Goal: Transaction & Acquisition: Purchase product/service

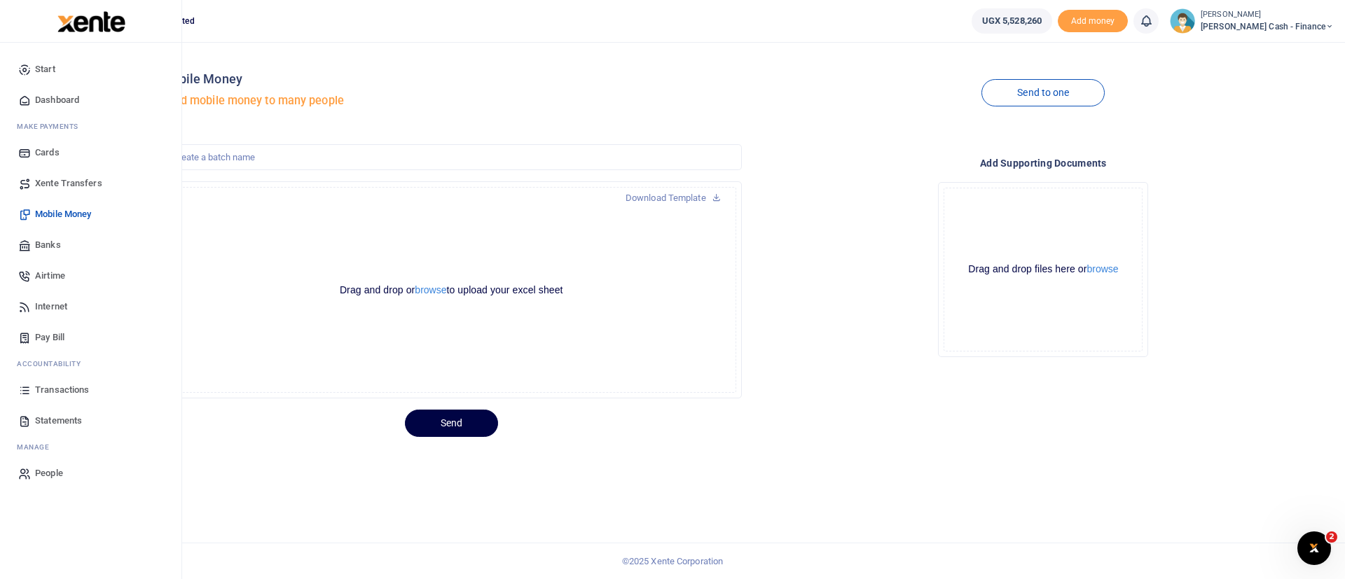
click at [90, 20] on img at bounding box center [91, 21] width 68 height 21
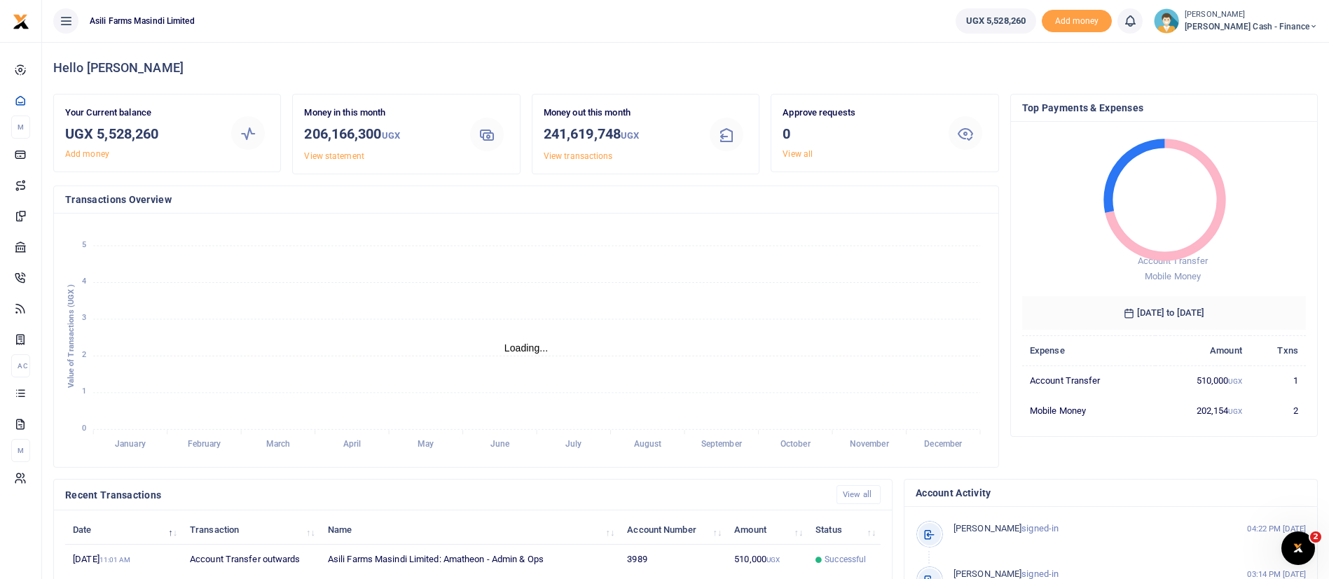
scroll to position [258, 0]
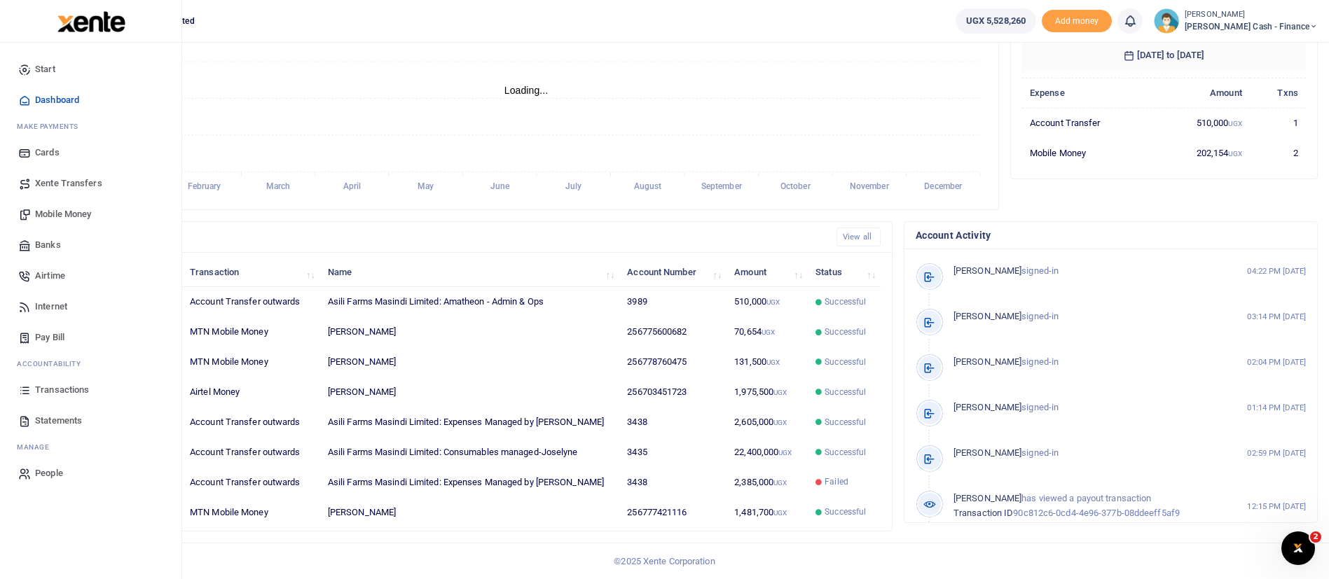
click at [74, 209] on span "Mobile Money" at bounding box center [63, 214] width 56 height 14
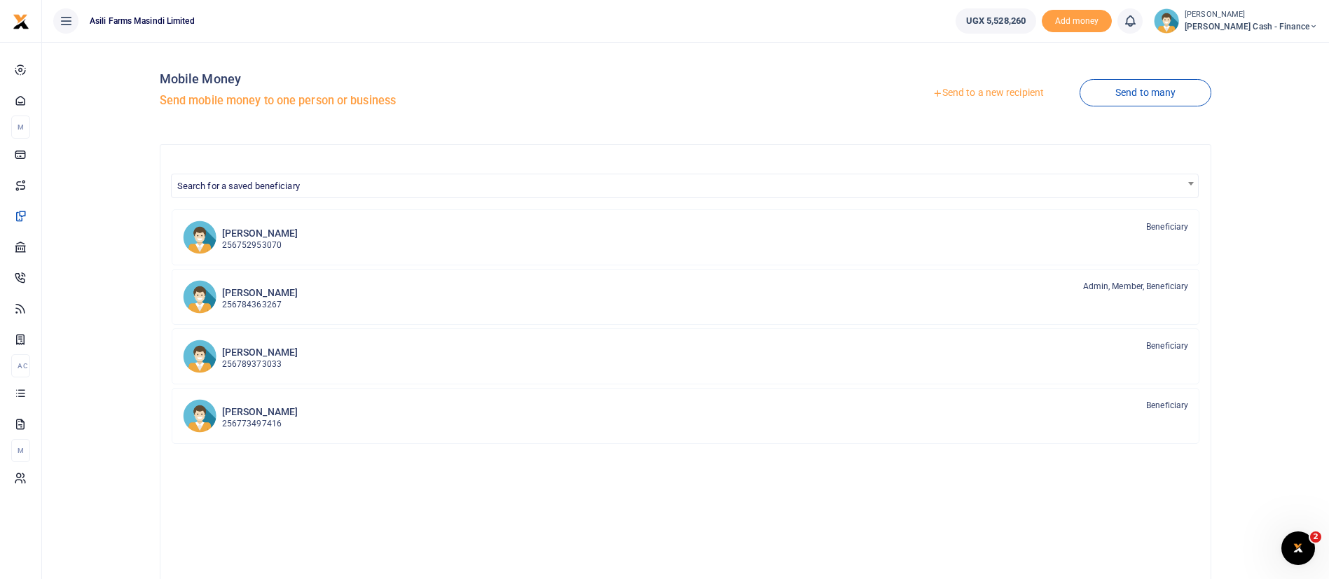
click at [983, 92] on link "Send to a new recipient" at bounding box center [988, 93] width 183 height 25
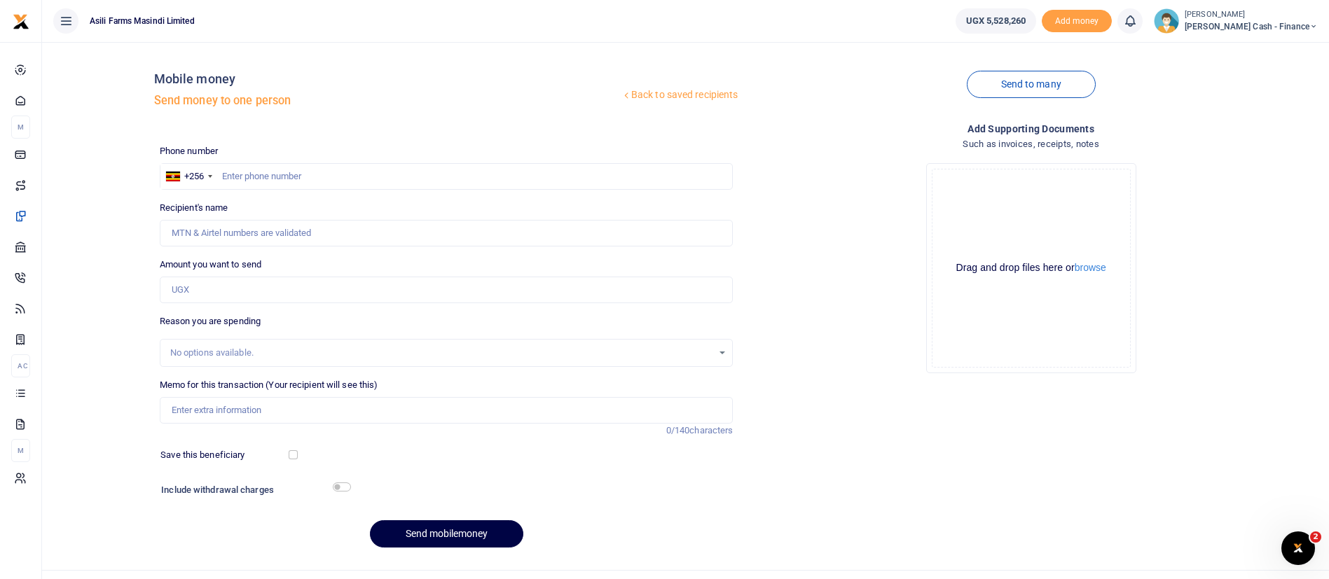
scroll to position [27, 0]
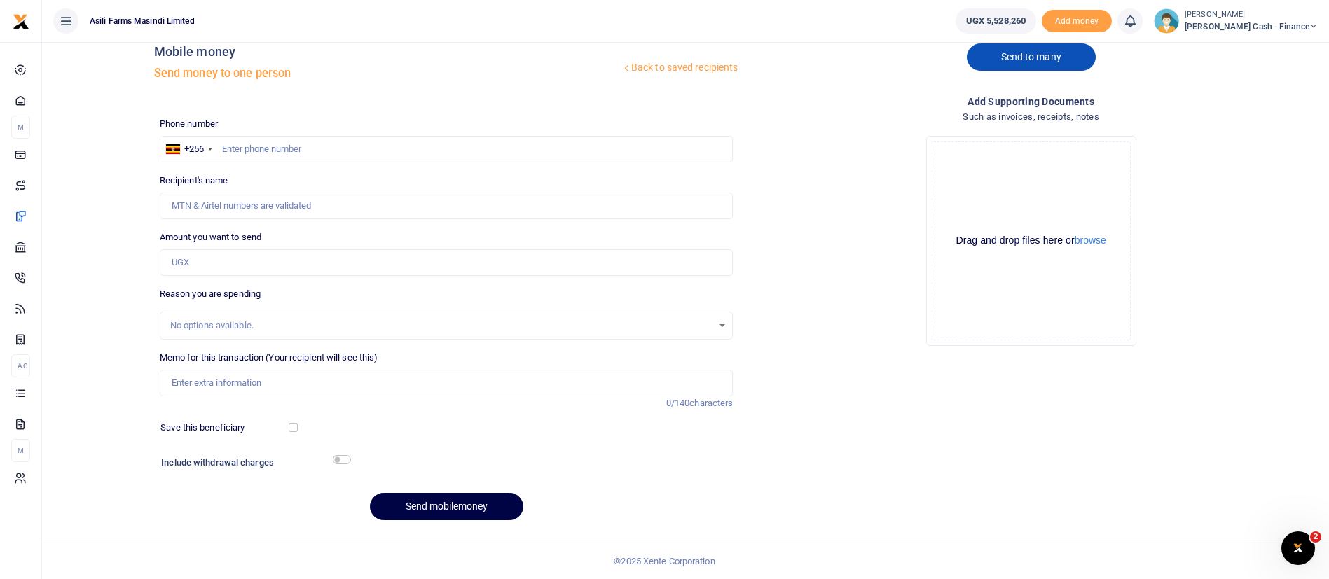
click at [1076, 55] on link "Send to many" at bounding box center [1031, 56] width 129 height 27
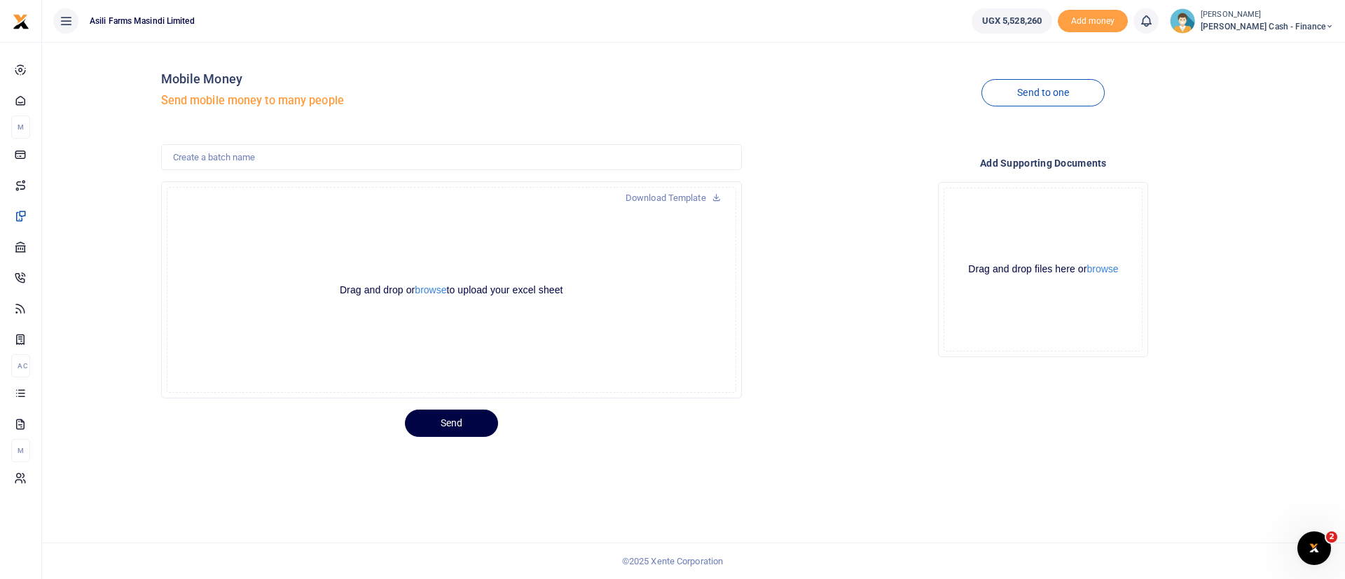
click at [270, 158] on div at bounding box center [672, 289] width 1345 height 579
drag, startPoint x: 228, startPoint y: 142, endPoint x: 215, endPoint y: 152, distance: 16.0
click at [215, 152] on div "Mobile Money Send mobile money to many people Send to one Download Template Dro…" at bounding box center [748, 245] width 1184 height 384
click at [215, 152] on input "text" at bounding box center [451, 157] width 581 height 27
type input "September 2025 stock take field facilitation"
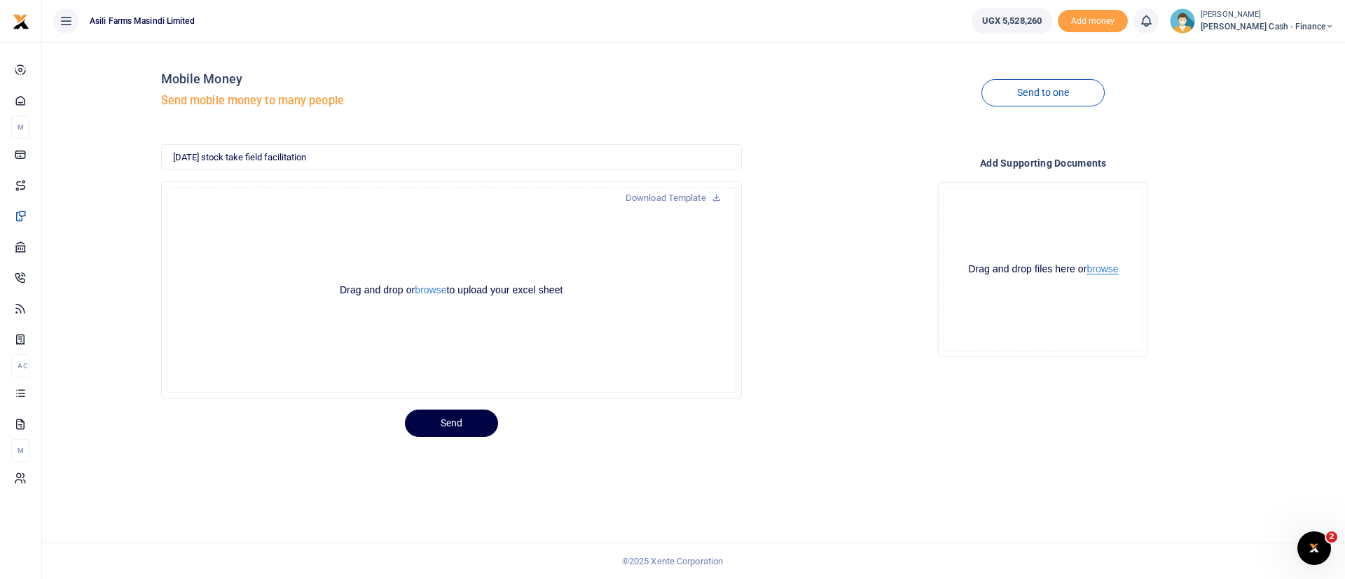
click at [1104, 268] on button "browse" at bounding box center [1103, 269] width 32 height 11
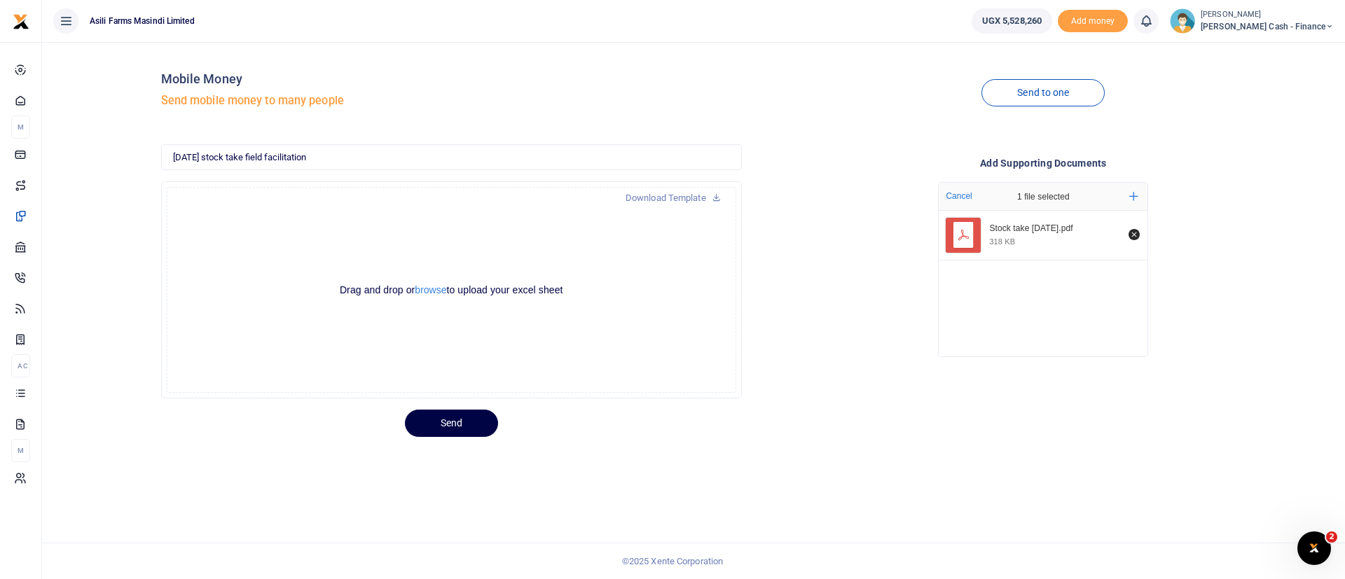
click at [877, 363] on div "Drop your files here Cancel 1 file selected Add more Stock take Sept 2025.pdf 3…" at bounding box center [1043, 270] width 581 height 198
click at [436, 294] on button "browse" at bounding box center [431, 290] width 32 height 11
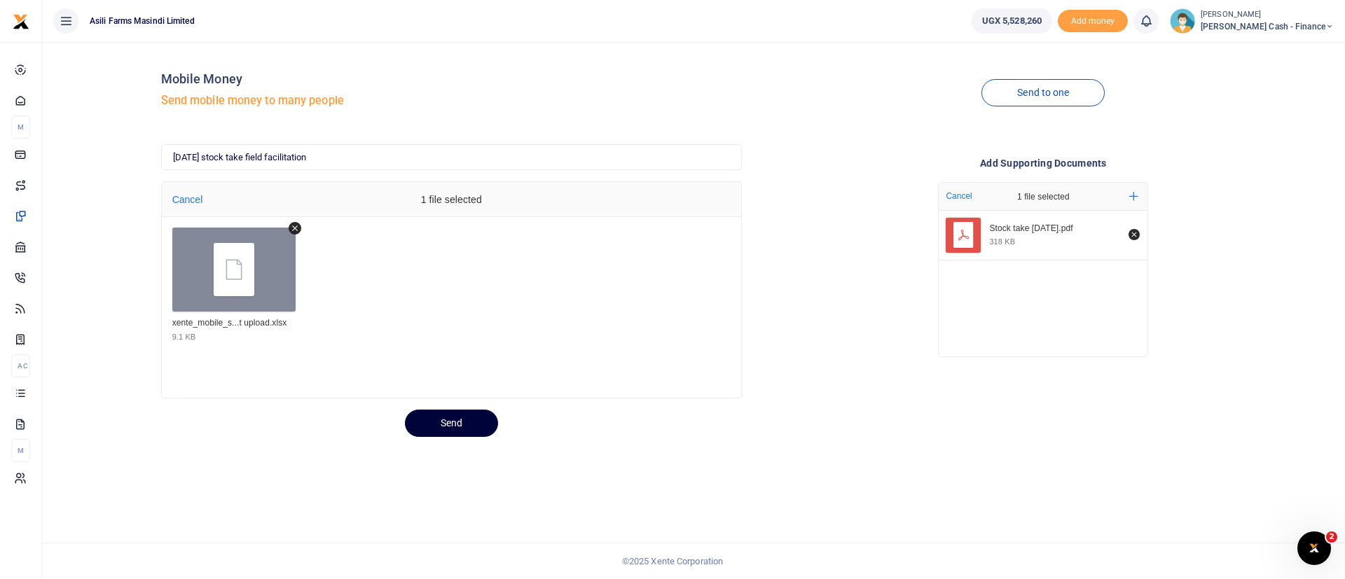
click at [471, 423] on button "Send" at bounding box center [451, 423] width 93 height 27
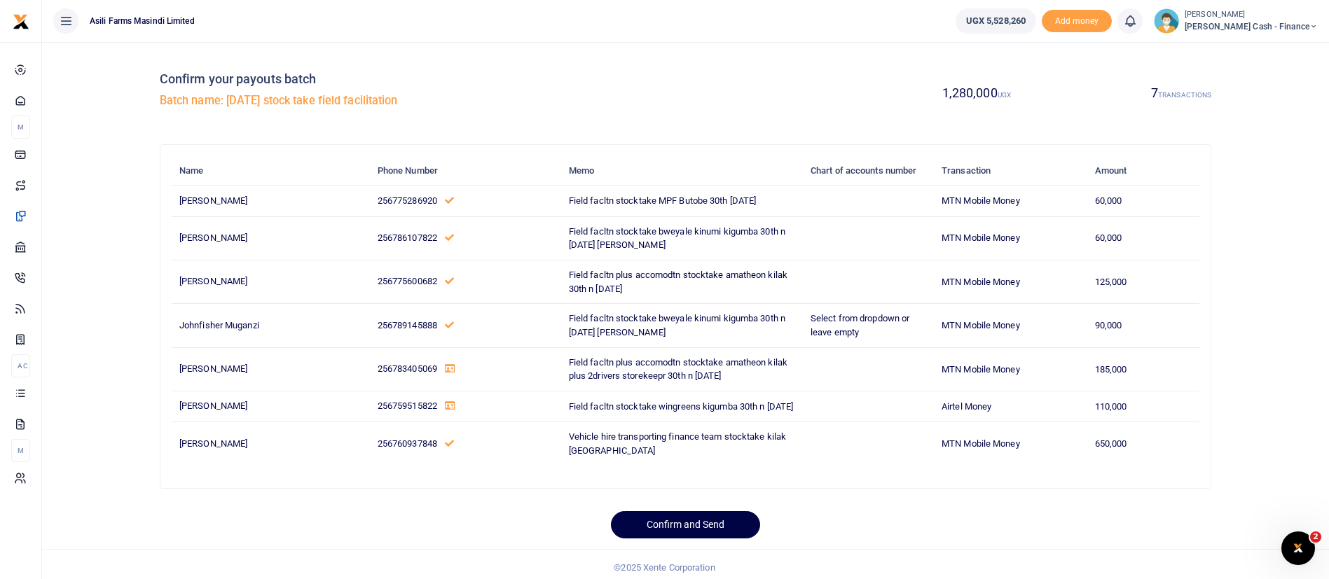
scroll to position [46, 0]
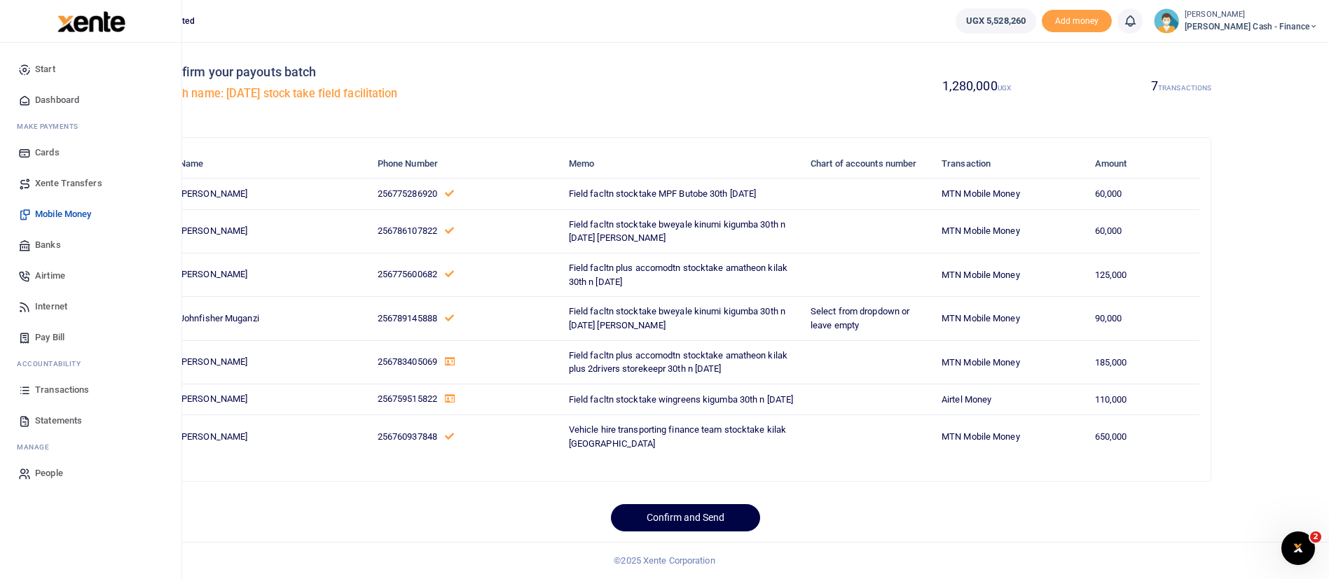
click at [84, 207] on span "Mobile Money" at bounding box center [63, 214] width 56 height 14
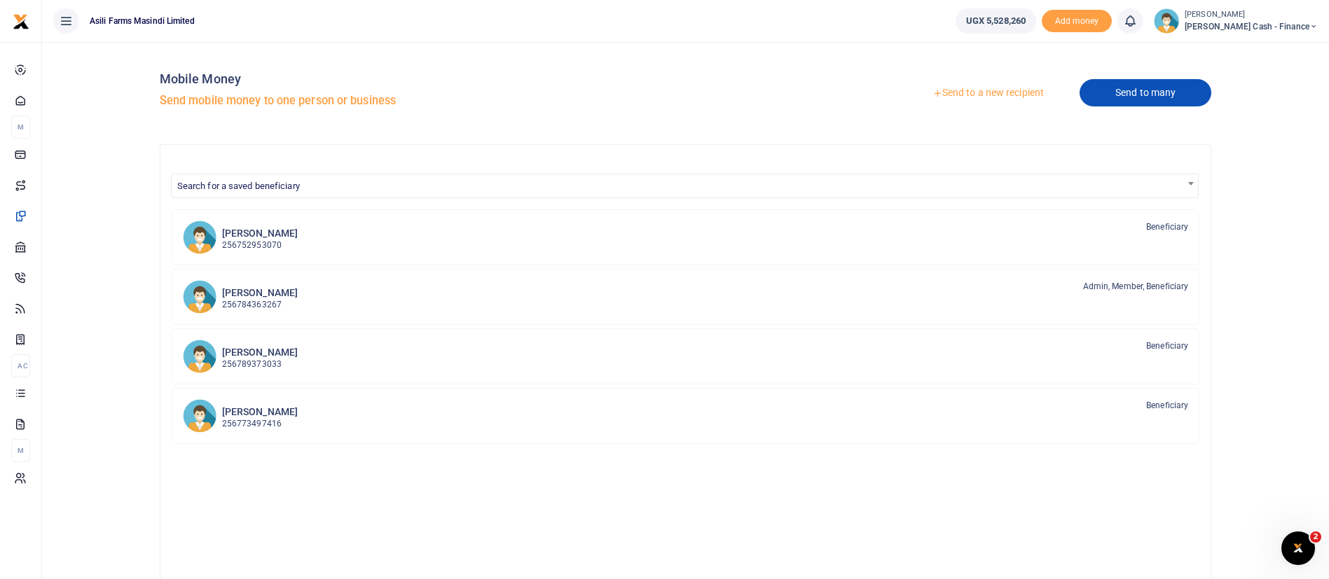
click at [1160, 87] on link "Send to many" at bounding box center [1146, 92] width 132 height 27
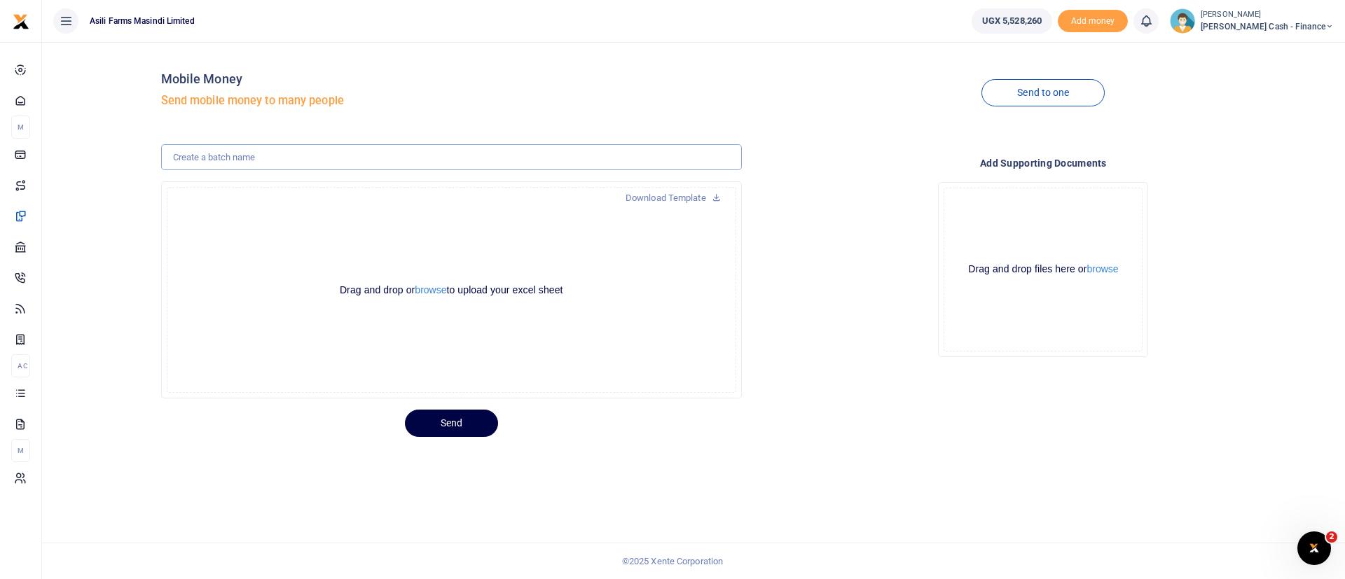
click at [338, 151] on input "text" at bounding box center [451, 157] width 581 height 27
type input "Stock take field facilitation Septemeber 2025"
click at [444, 293] on button "browse" at bounding box center [431, 290] width 32 height 11
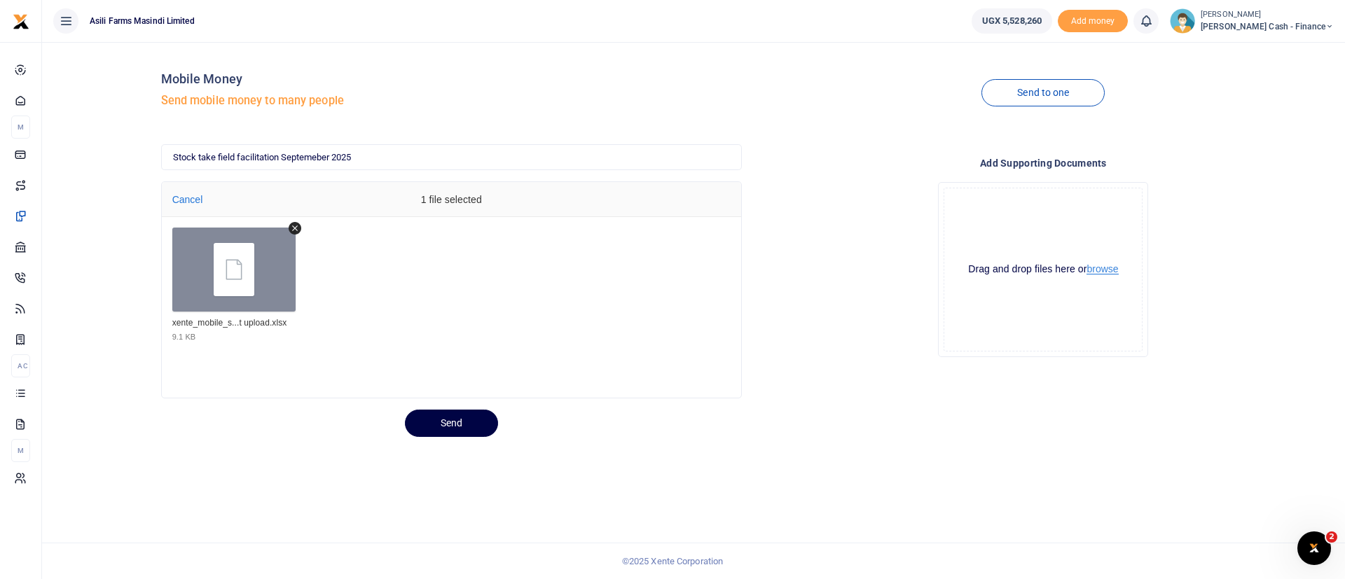
click at [1103, 269] on button "browse" at bounding box center [1103, 269] width 32 height 11
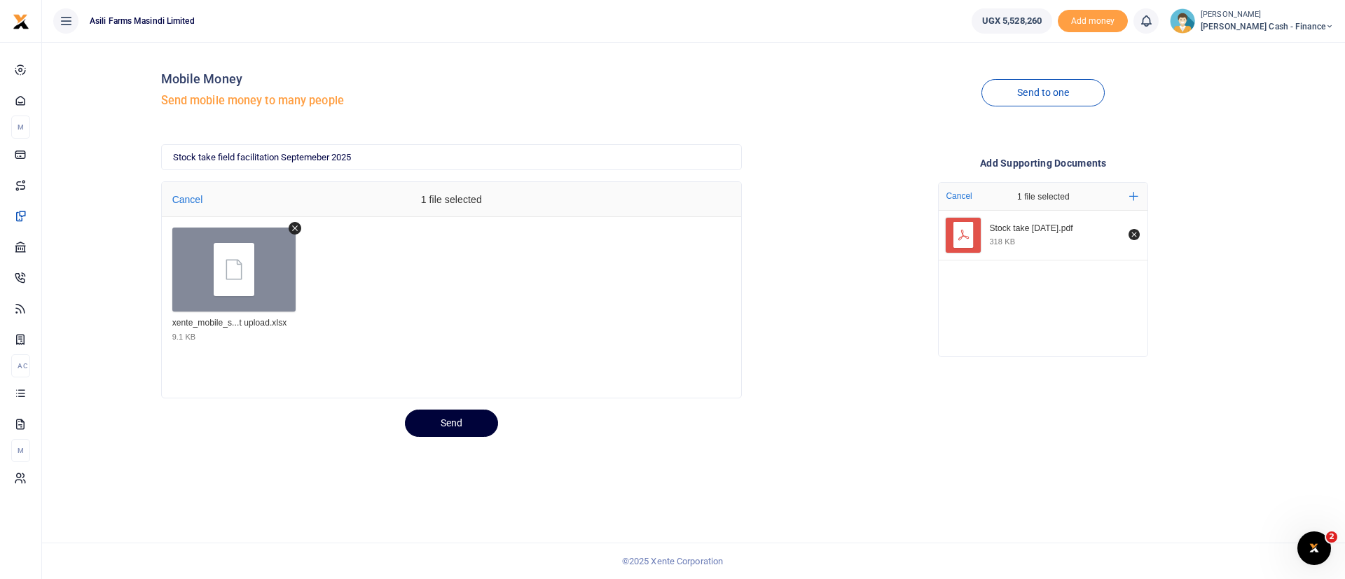
click at [476, 425] on button "Send" at bounding box center [451, 423] width 93 height 27
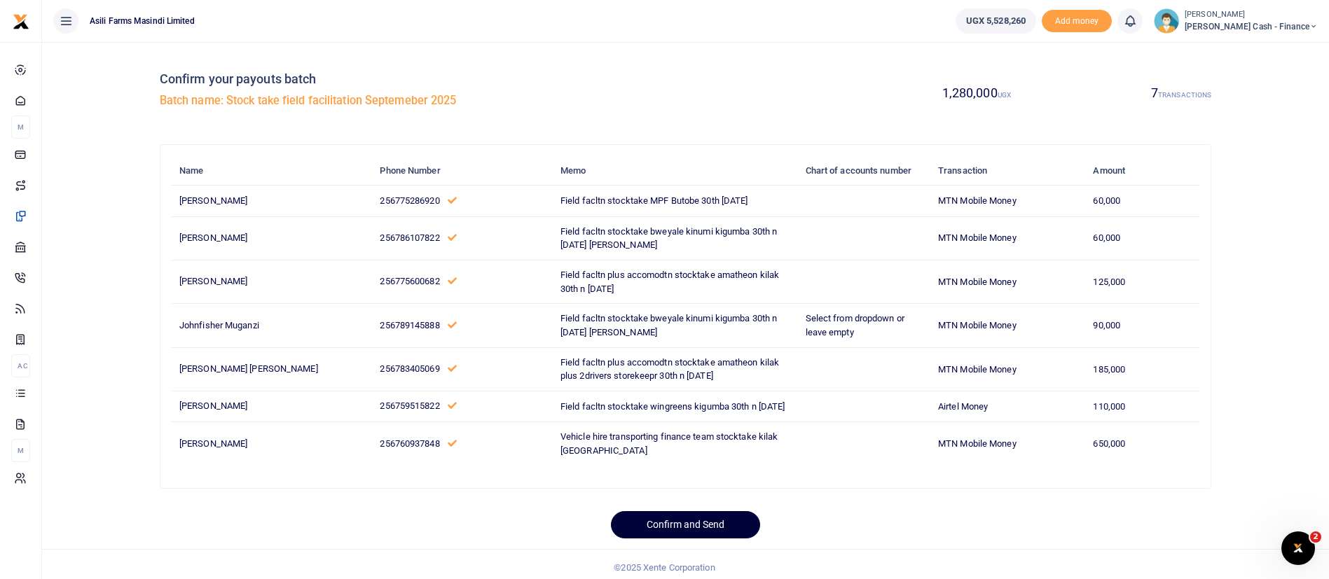
click at [724, 539] on button "Confirm and Send" at bounding box center [685, 524] width 149 height 27
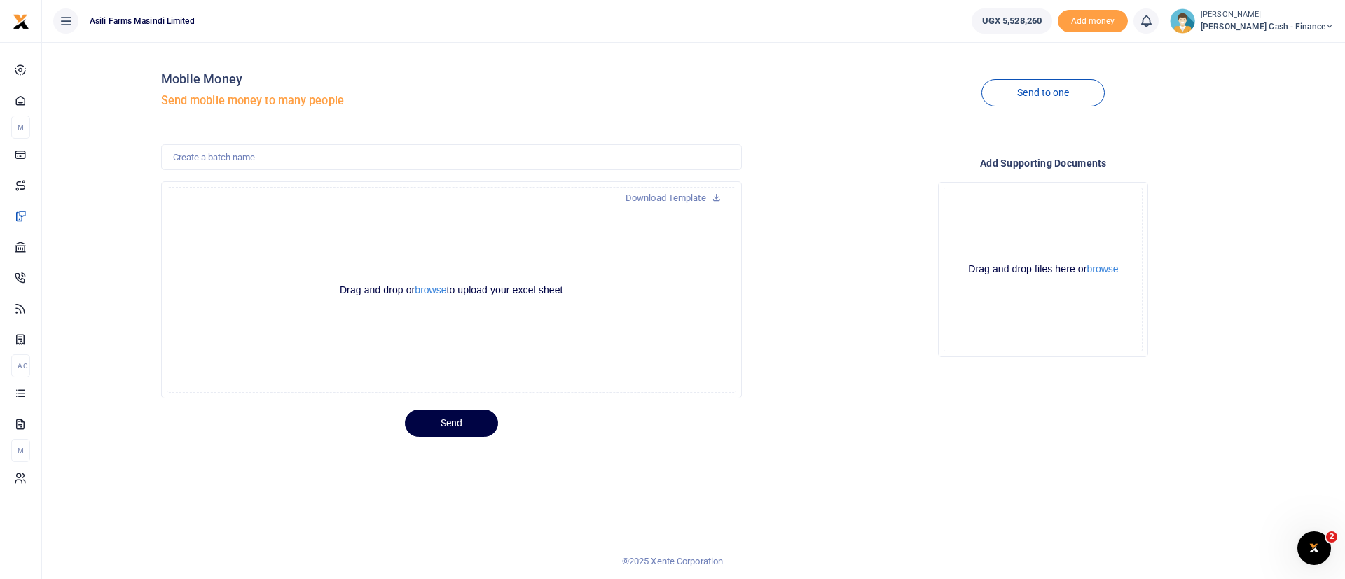
click at [853, 199] on div "Drop your files here Drag and drop files here or browse Powered by Uppy" at bounding box center [1043, 270] width 581 height 198
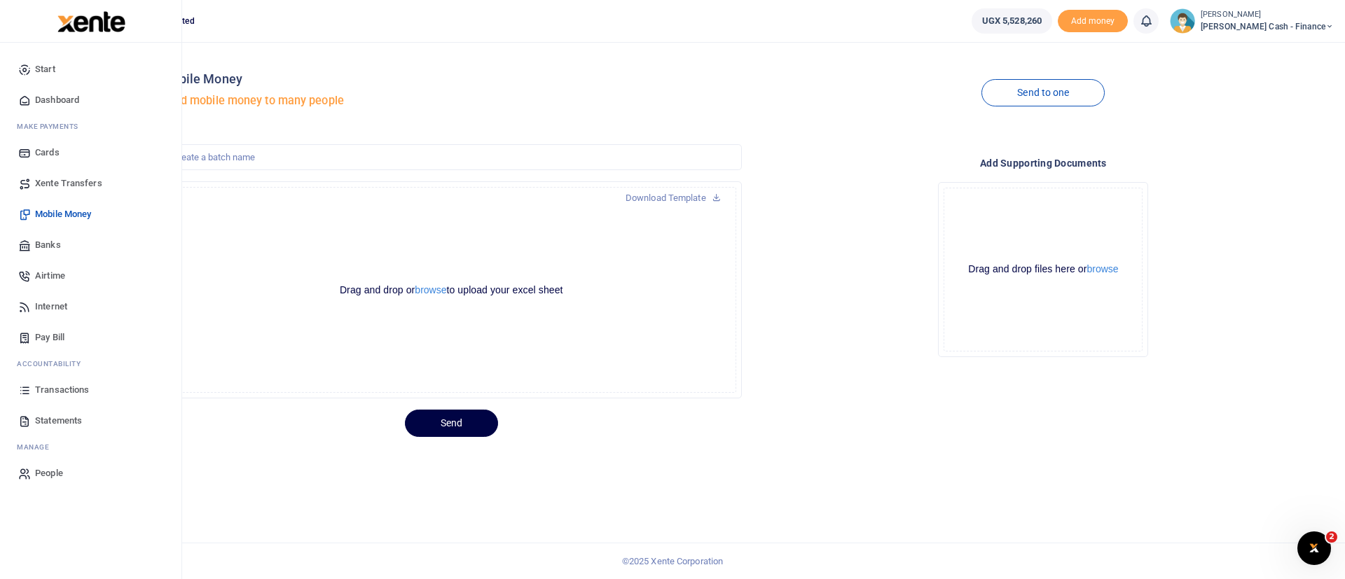
click at [104, 29] on img at bounding box center [91, 21] width 68 height 21
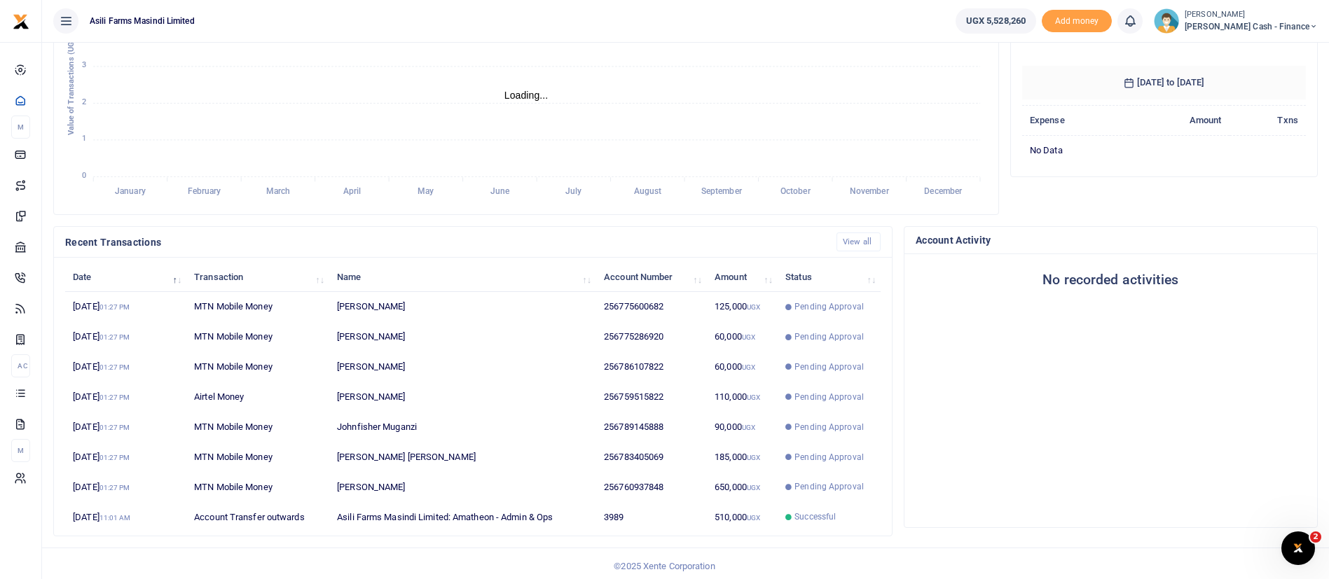
scroll to position [258, 0]
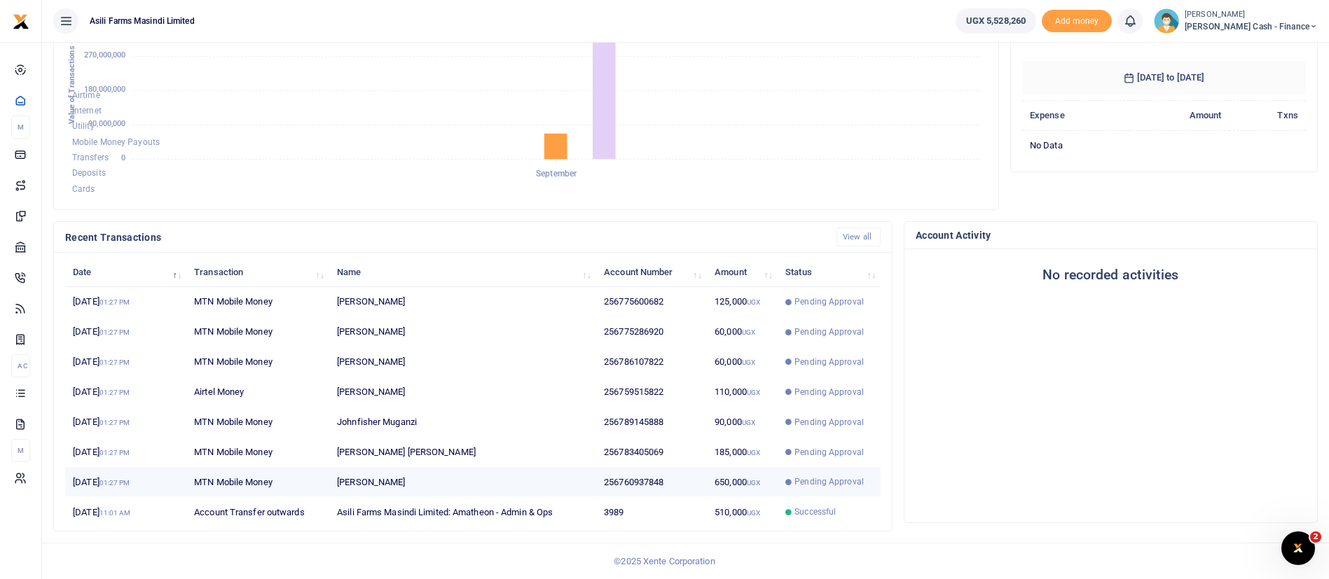
click at [850, 476] on span "Pending Approval" at bounding box center [828, 482] width 69 height 13
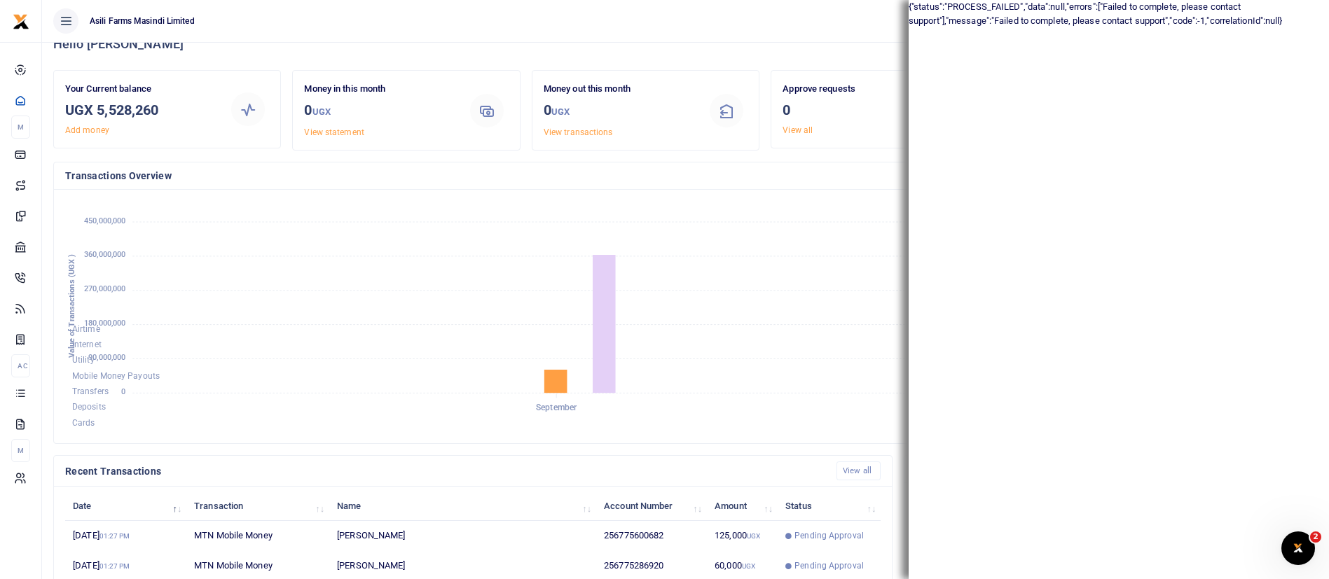
scroll to position [0, 0]
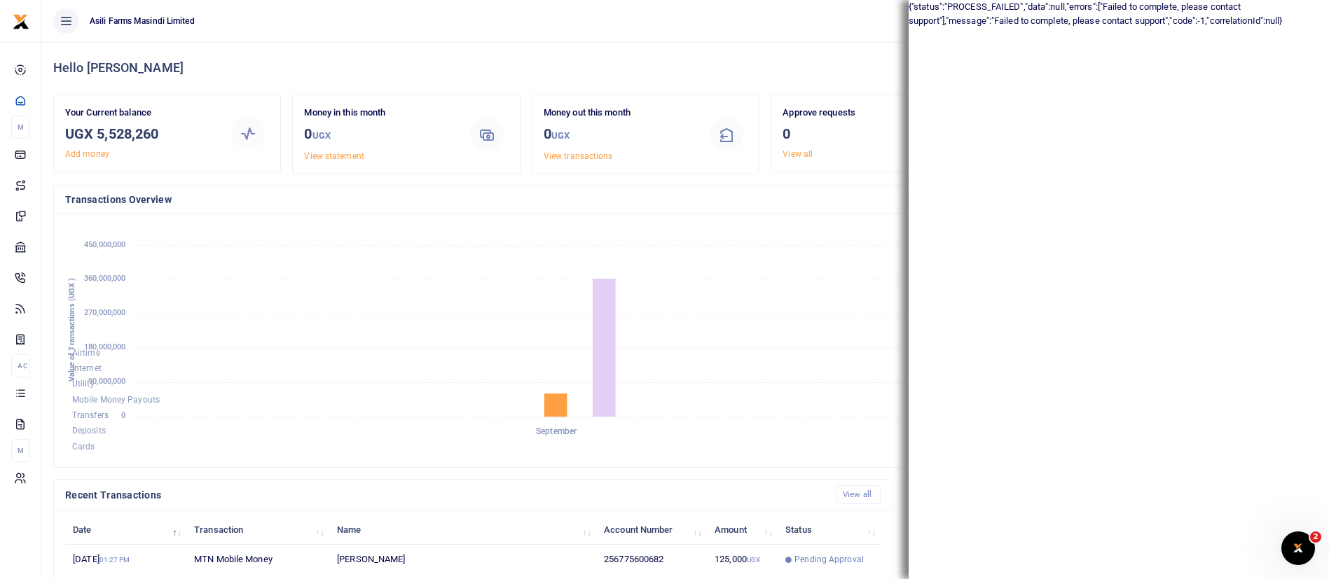
click at [858, 47] on div "Hello Constantine" at bounding box center [685, 68] width 1265 height 52
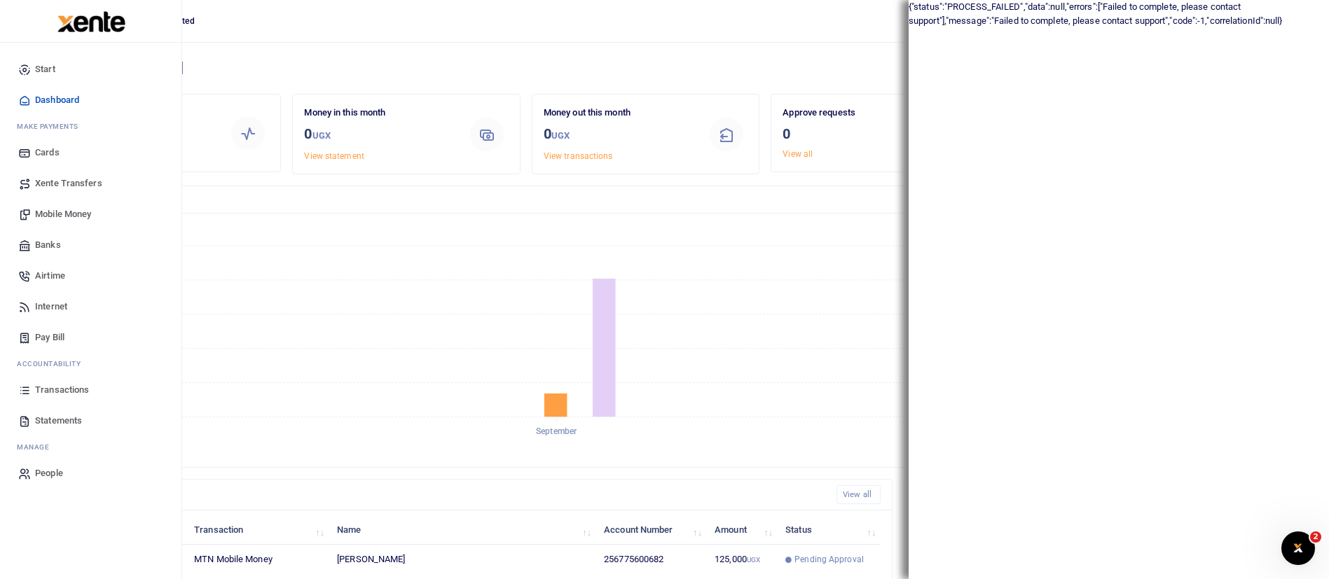
click at [104, 27] on img at bounding box center [91, 21] width 68 height 21
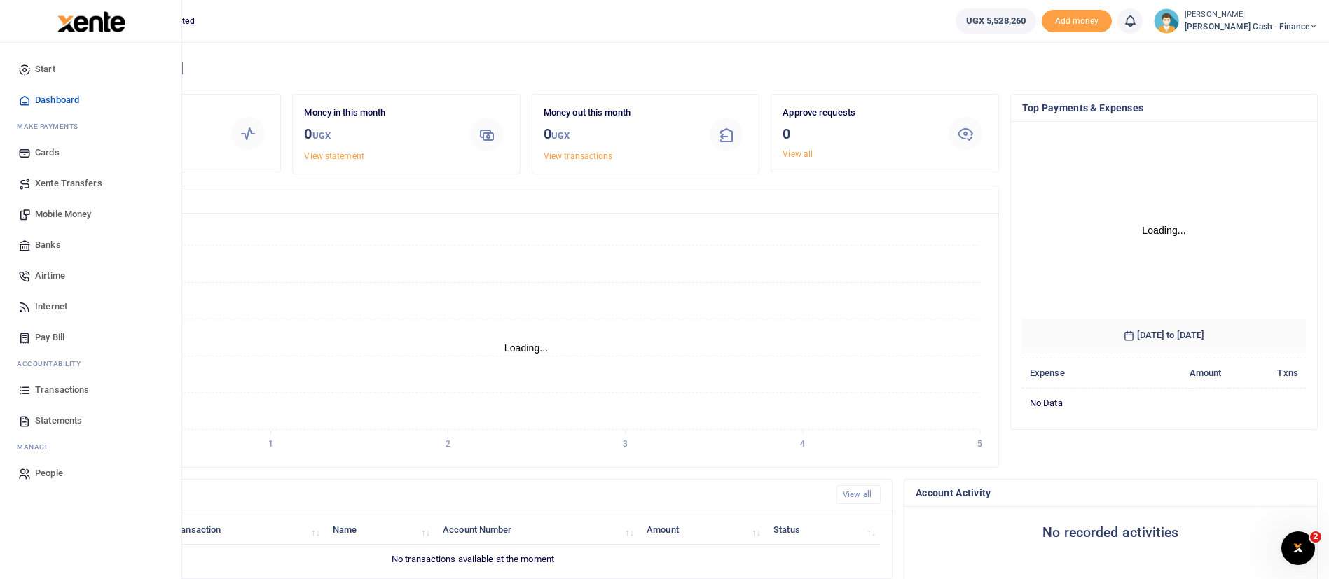
click at [66, 390] on span "Transactions" at bounding box center [62, 390] width 54 height 14
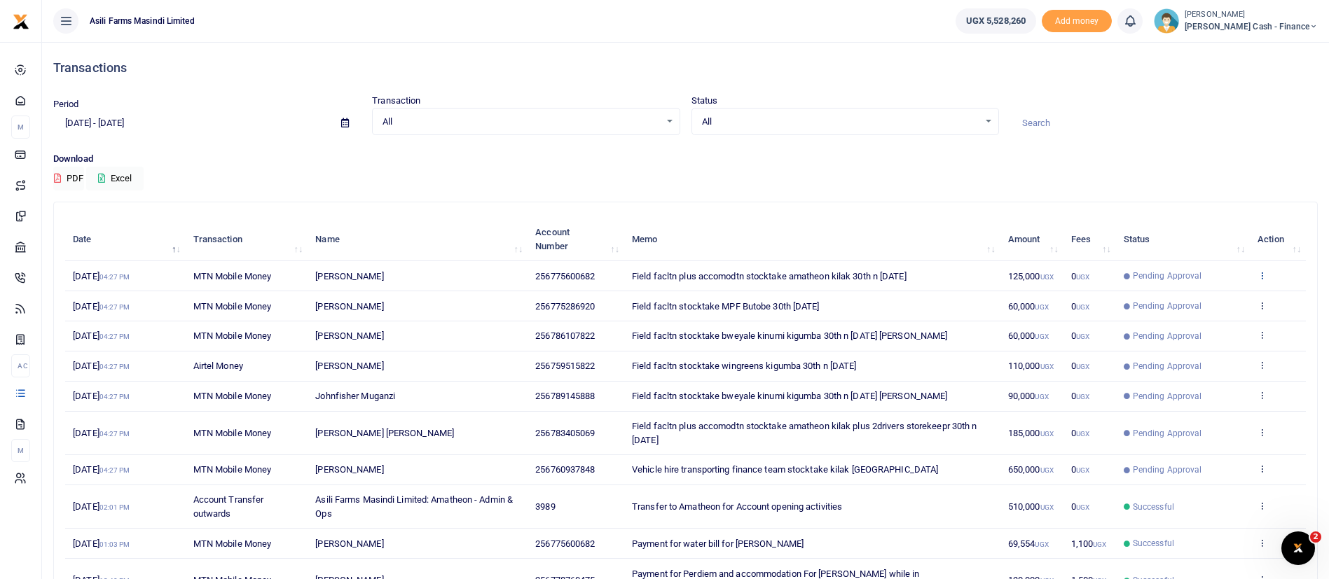
click at [1263, 273] on icon at bounding box center [1262, 275] width 9 height 10
click at [1232, 301] on link "View details" at bounding box center [1210, 299] width 111 height 20
